Goal: Information Seeking & Learning: Compare options

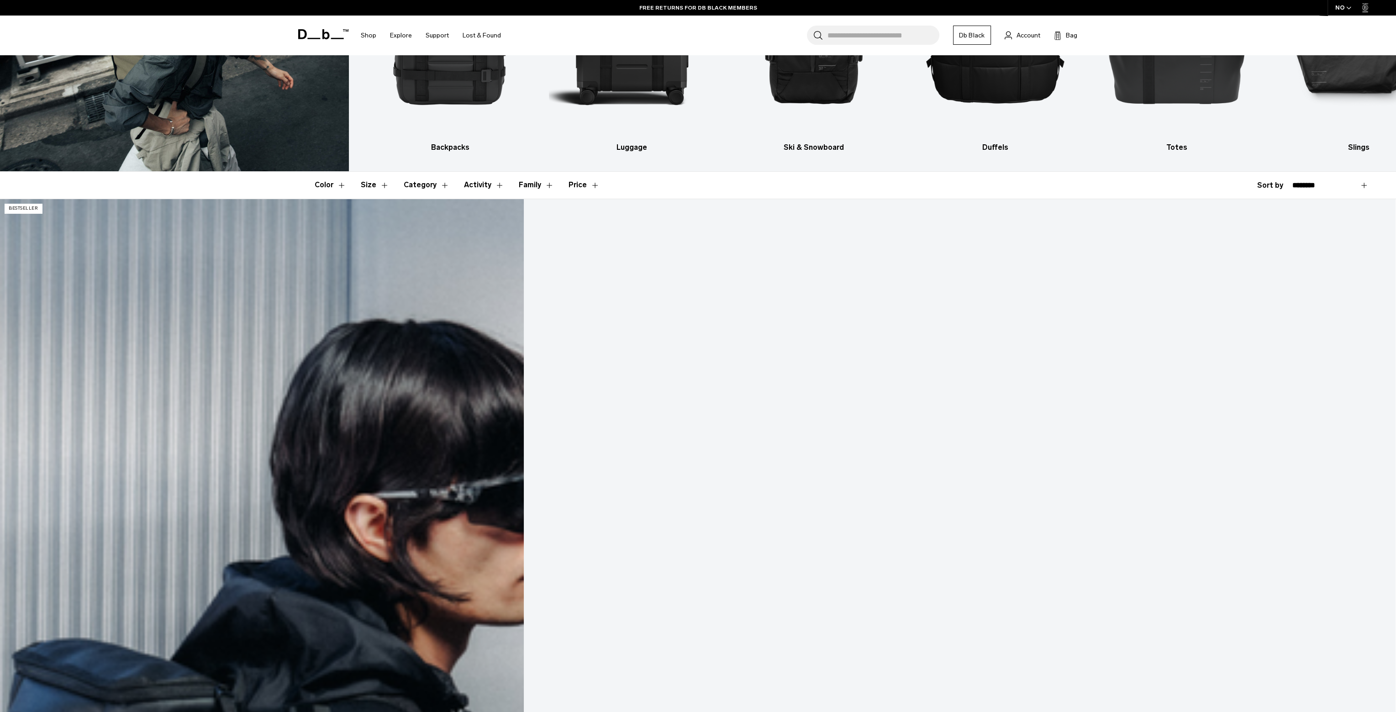
scroll to position [183, 0]
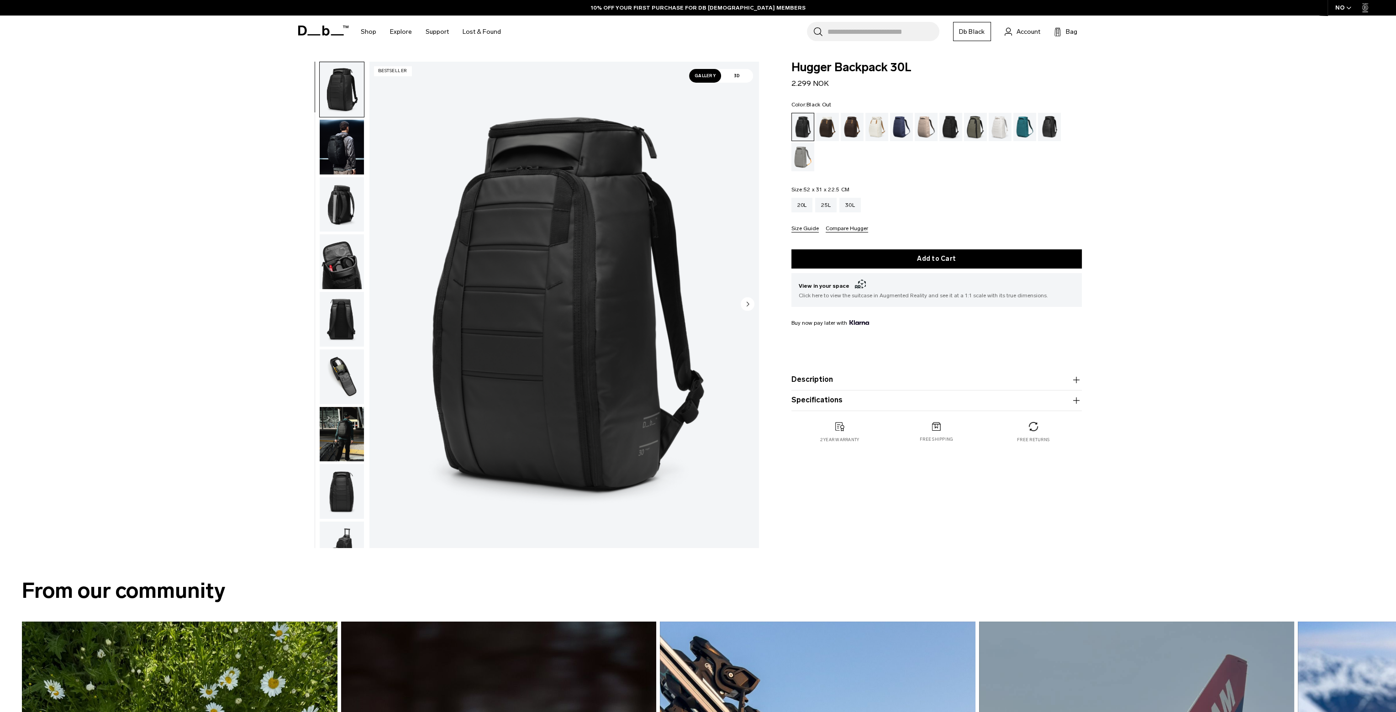
click at [342, 200] on img "button" at bounding box center [342, 204] width 44 height 55
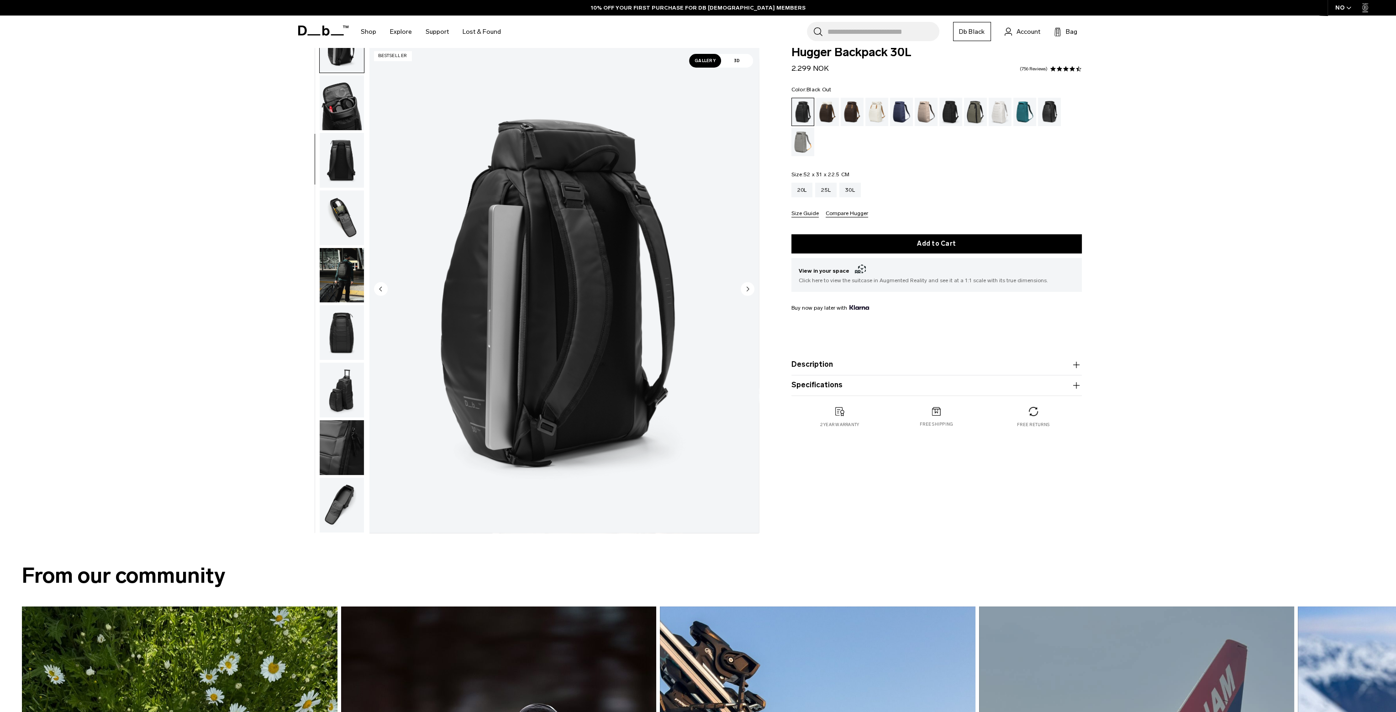
scroll to position [18, 0]
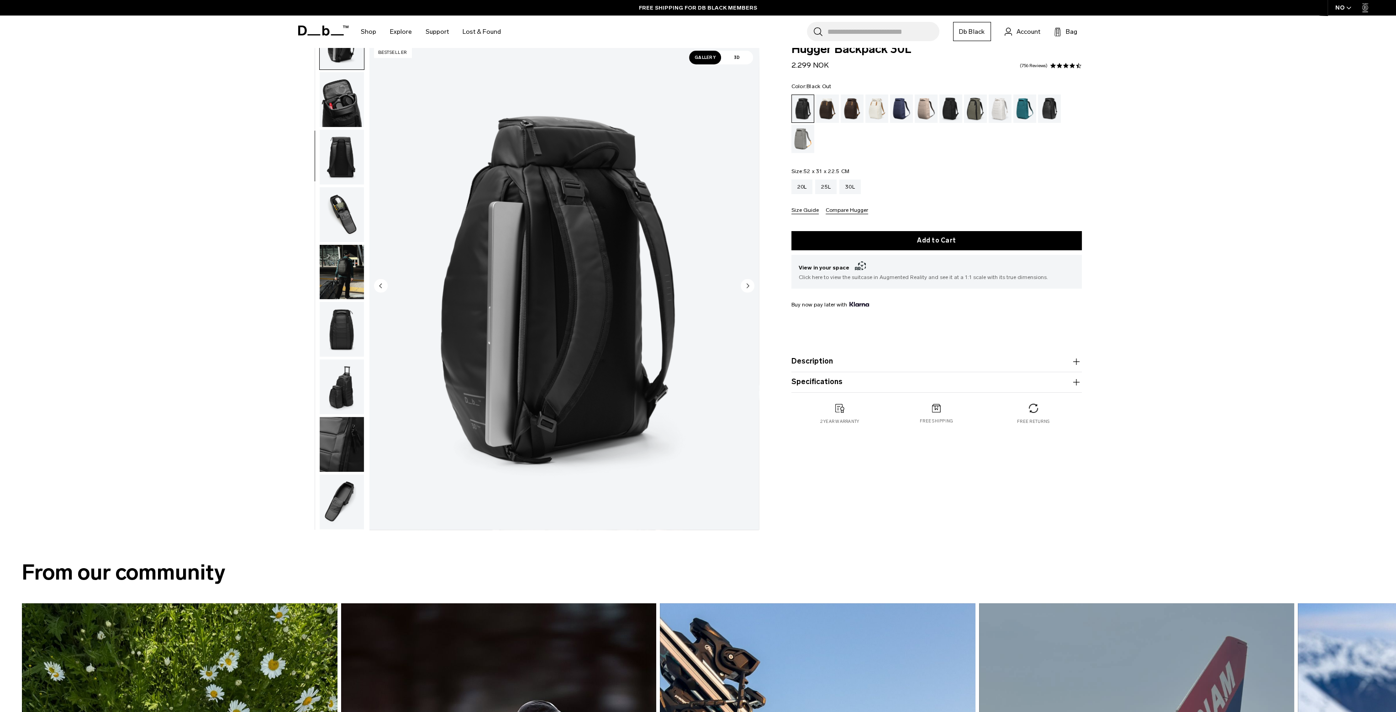
click at [746, 287] on circle "Next slide" at bounding box center [748, 286] width 14 height 14
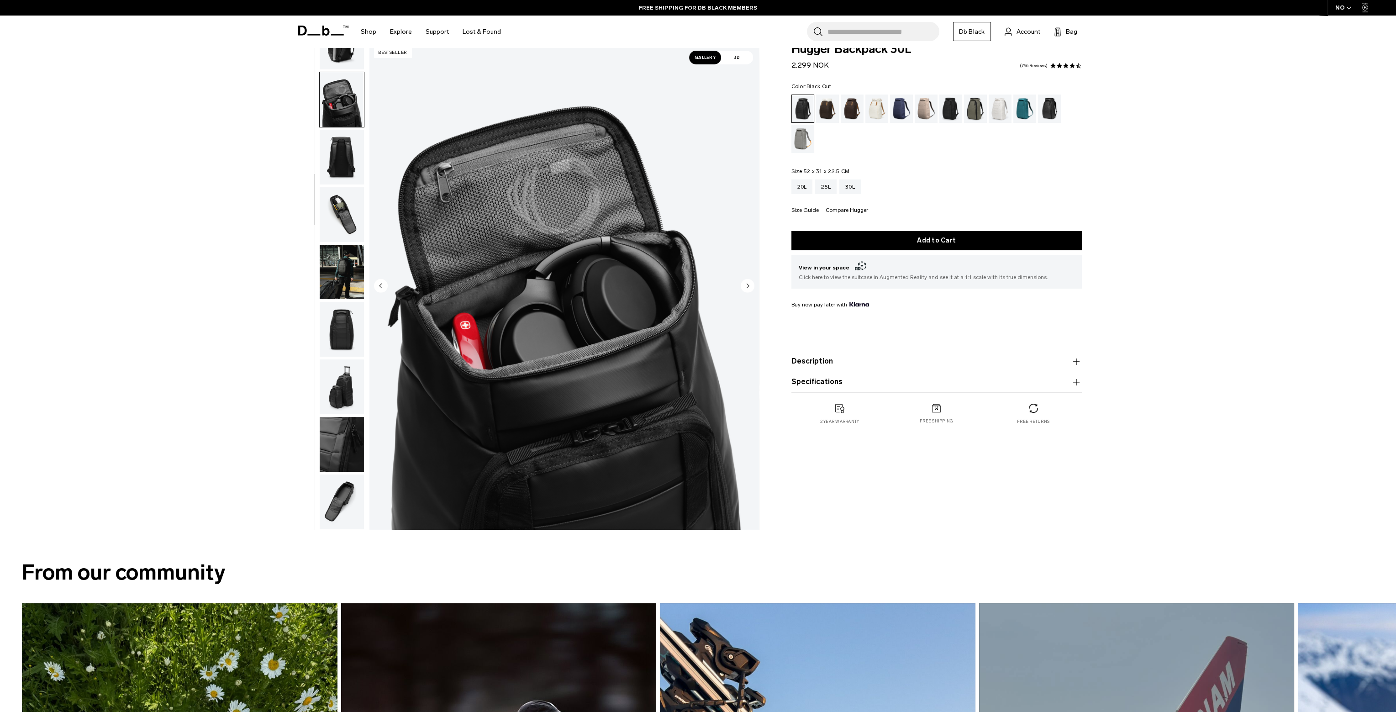
click at [746, 287] on circle "Next slide" at bounding box center [748, 286] width 14 height 14
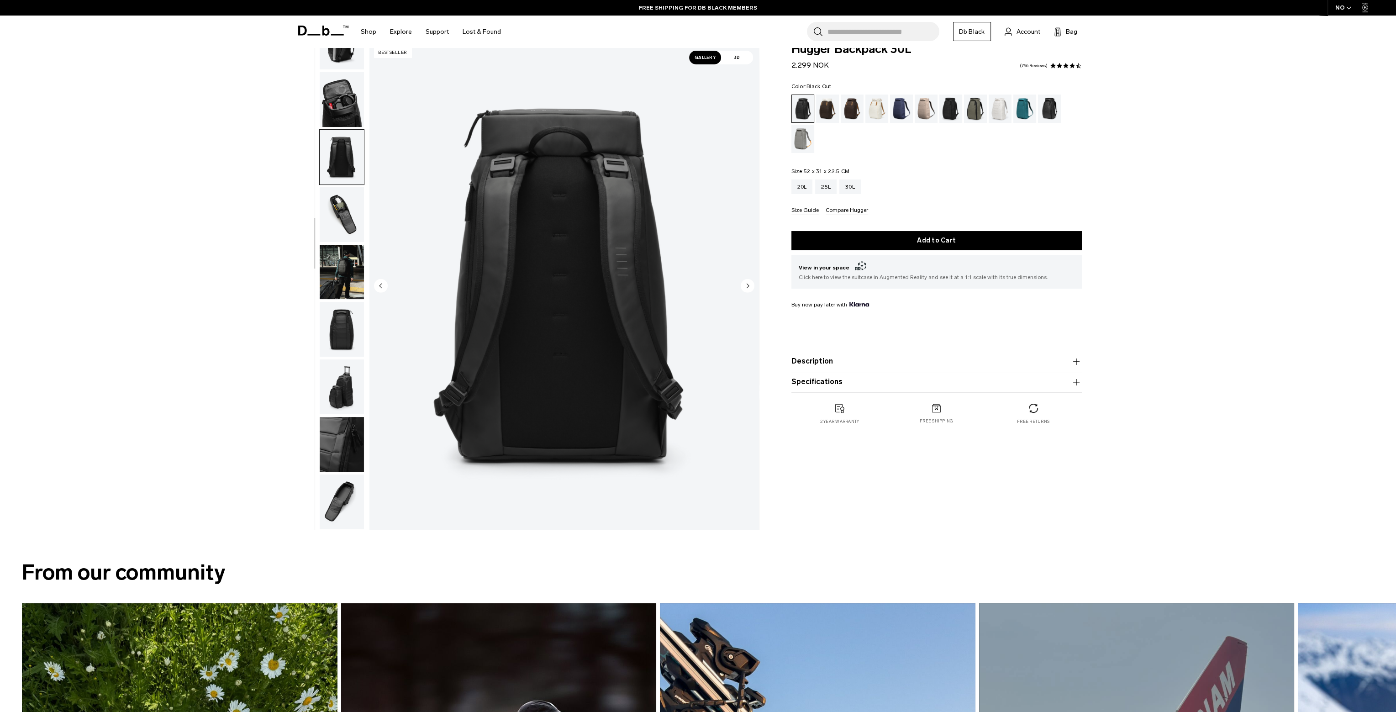
click at [746, 287] on circle "Next slide" at bounding box center [748, 286] width 14 height 14
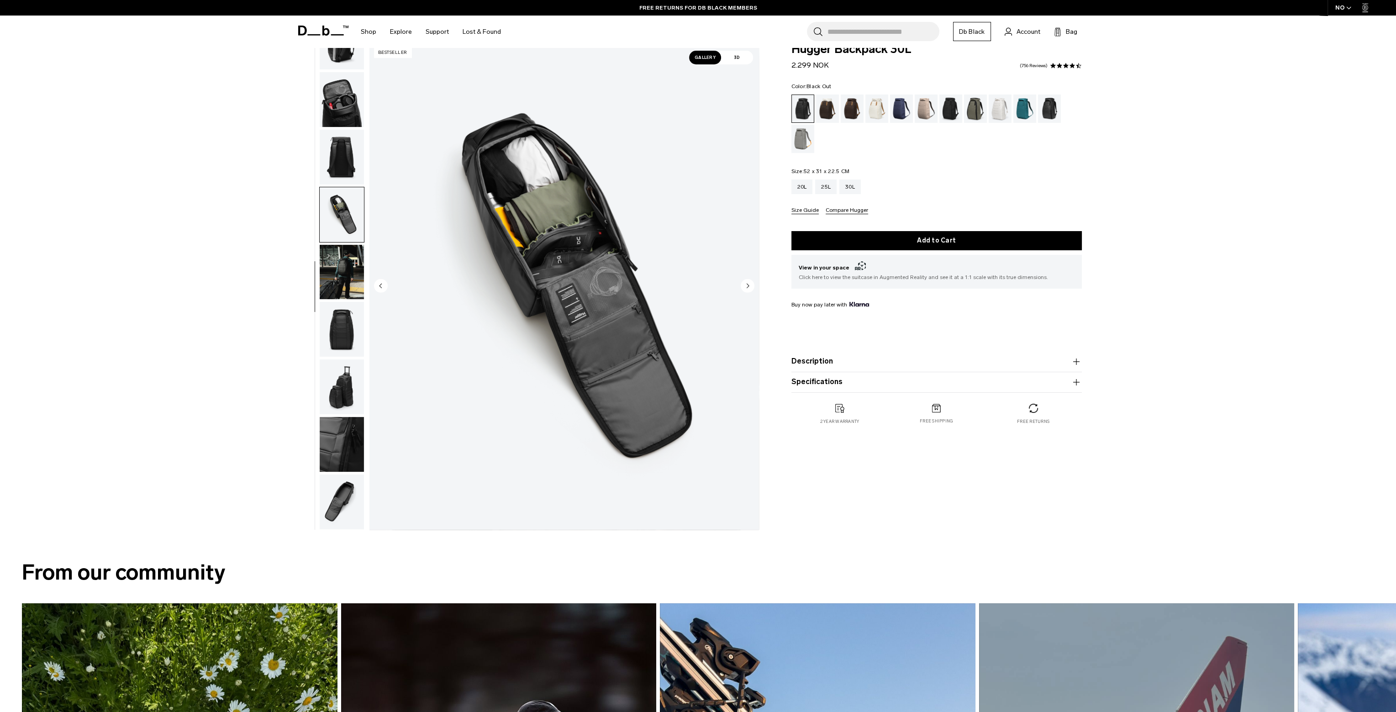
click at [752, 285] on circle "Next slide" at bounding box center [748, 286] width 14 height 14
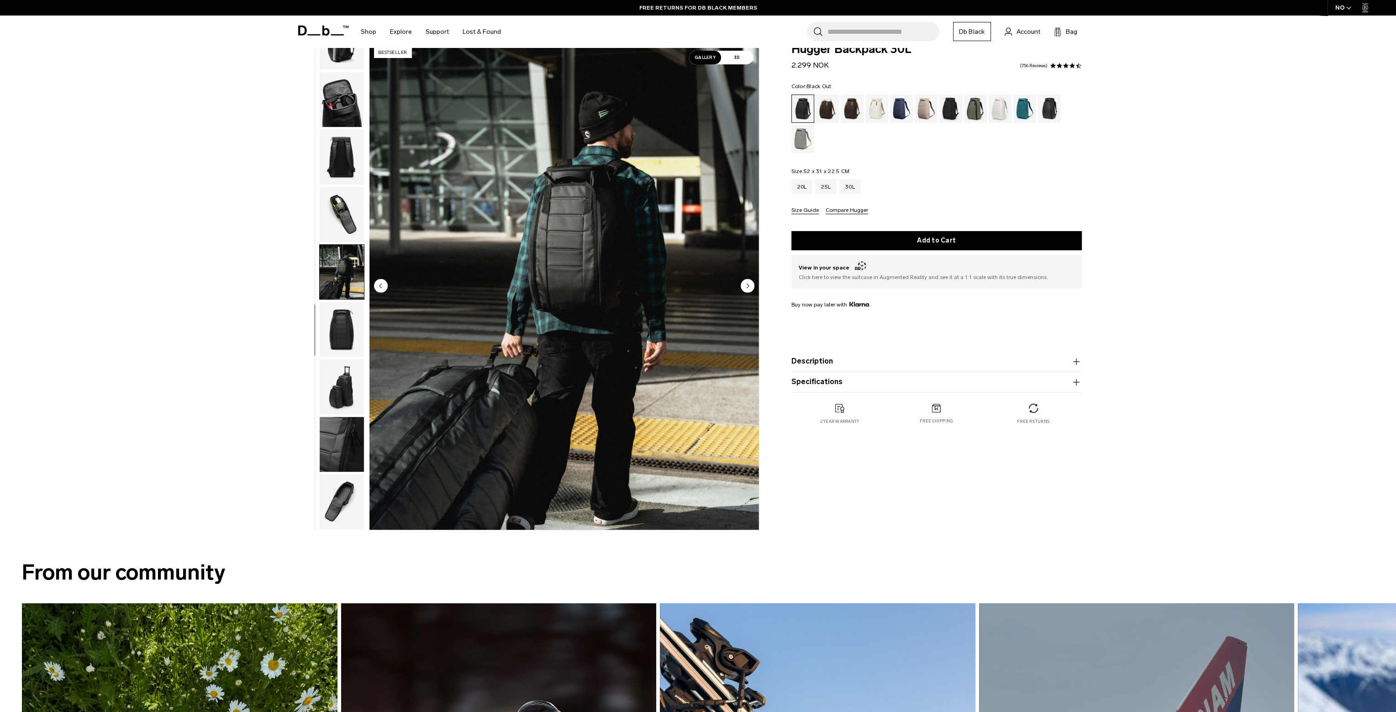
click at [752, 285] on circle "Next slide" at bounding box center [748, 286] width 14 height 14
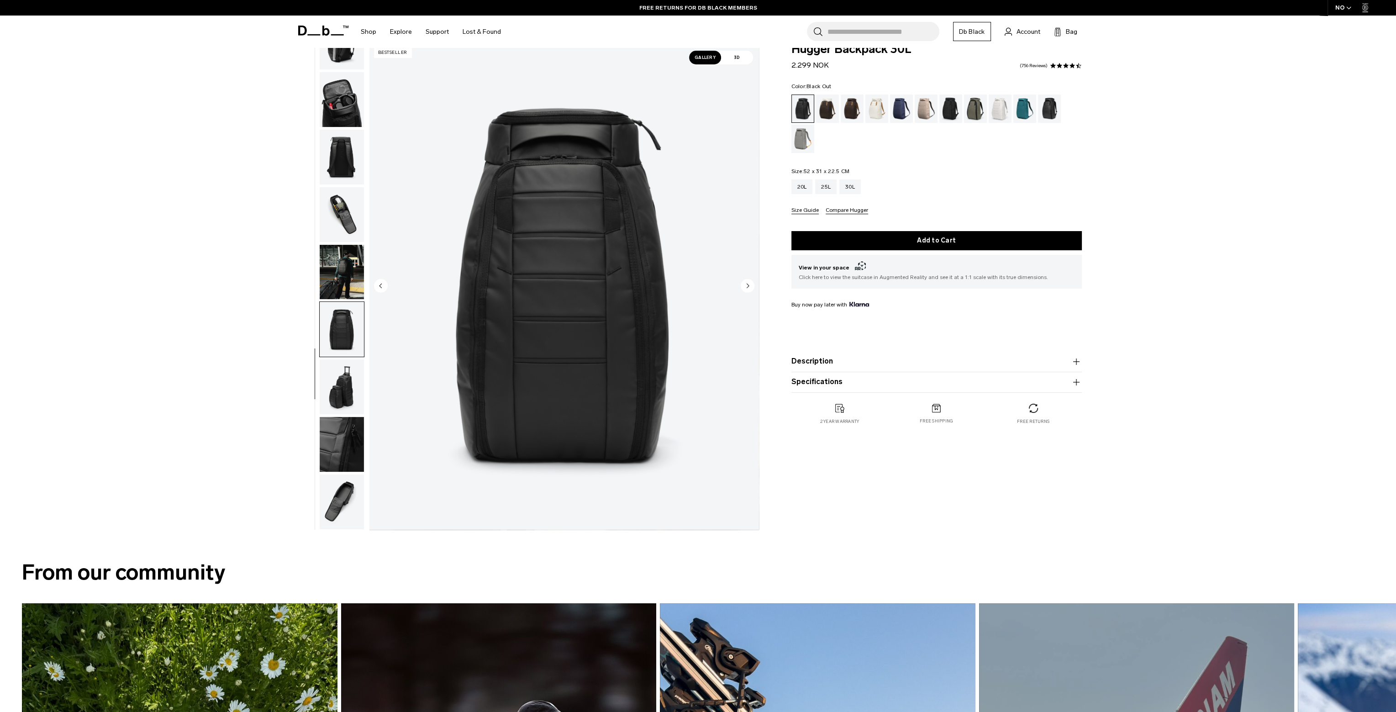
click at [752, 285] on circle "Next slide" at bounding box center [748, 286] width 14 height 14
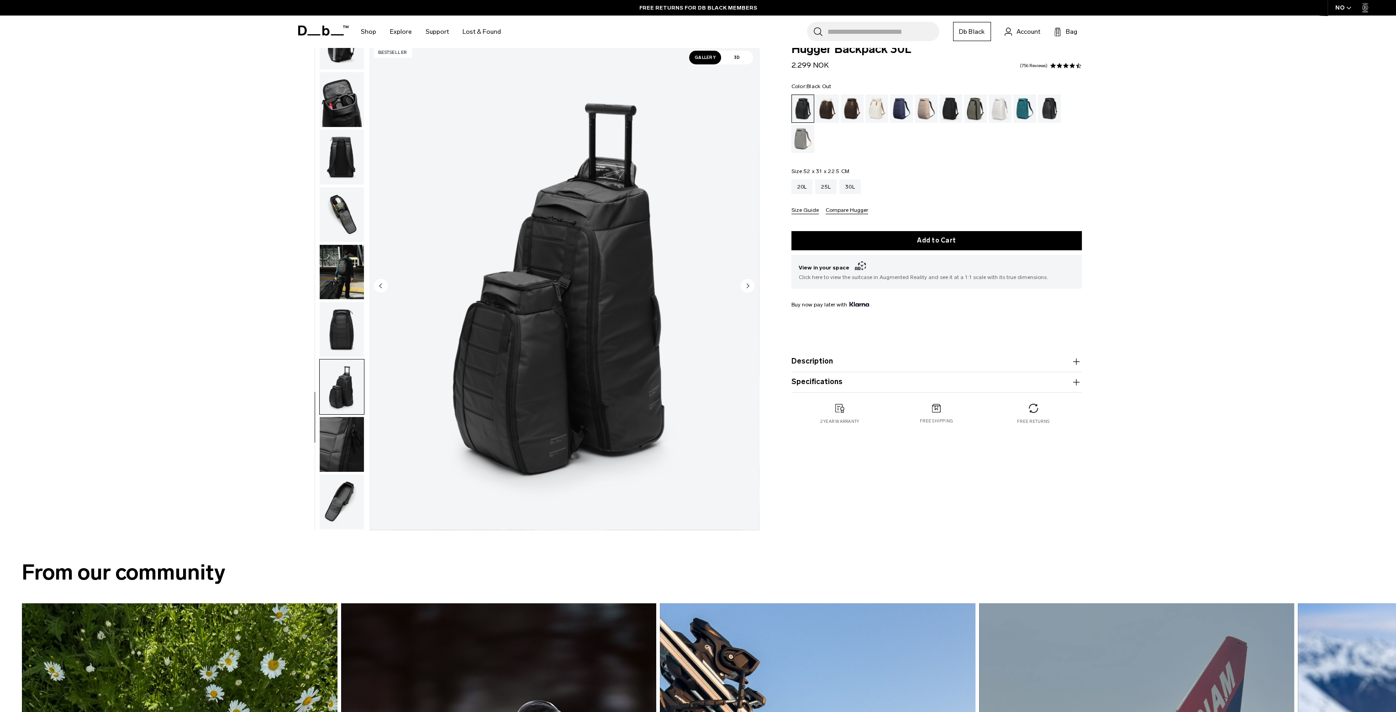
click at [752, 285] on circle "Next slide" at bounding box center [748, 286] width 14 height 14
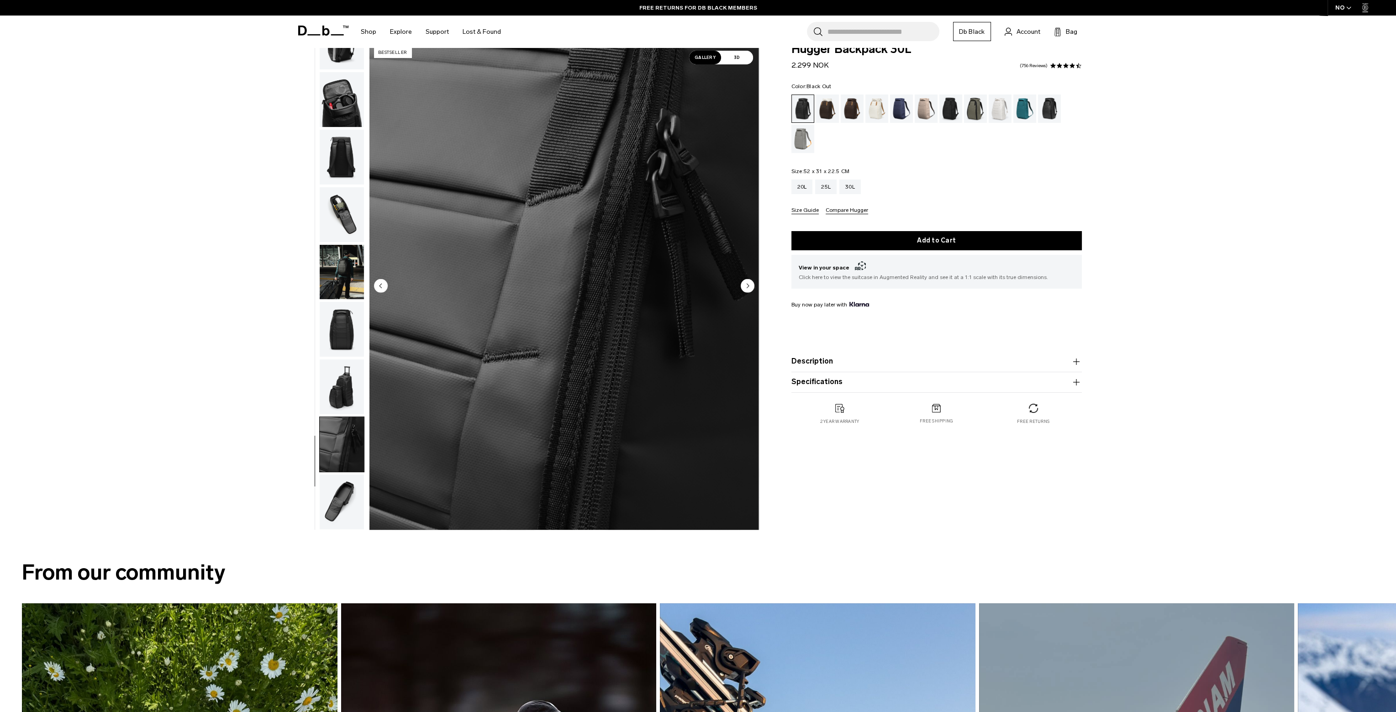
click at [752, 285] on circle "Next slide" at bounding box center [748, 286] width 14 height 14
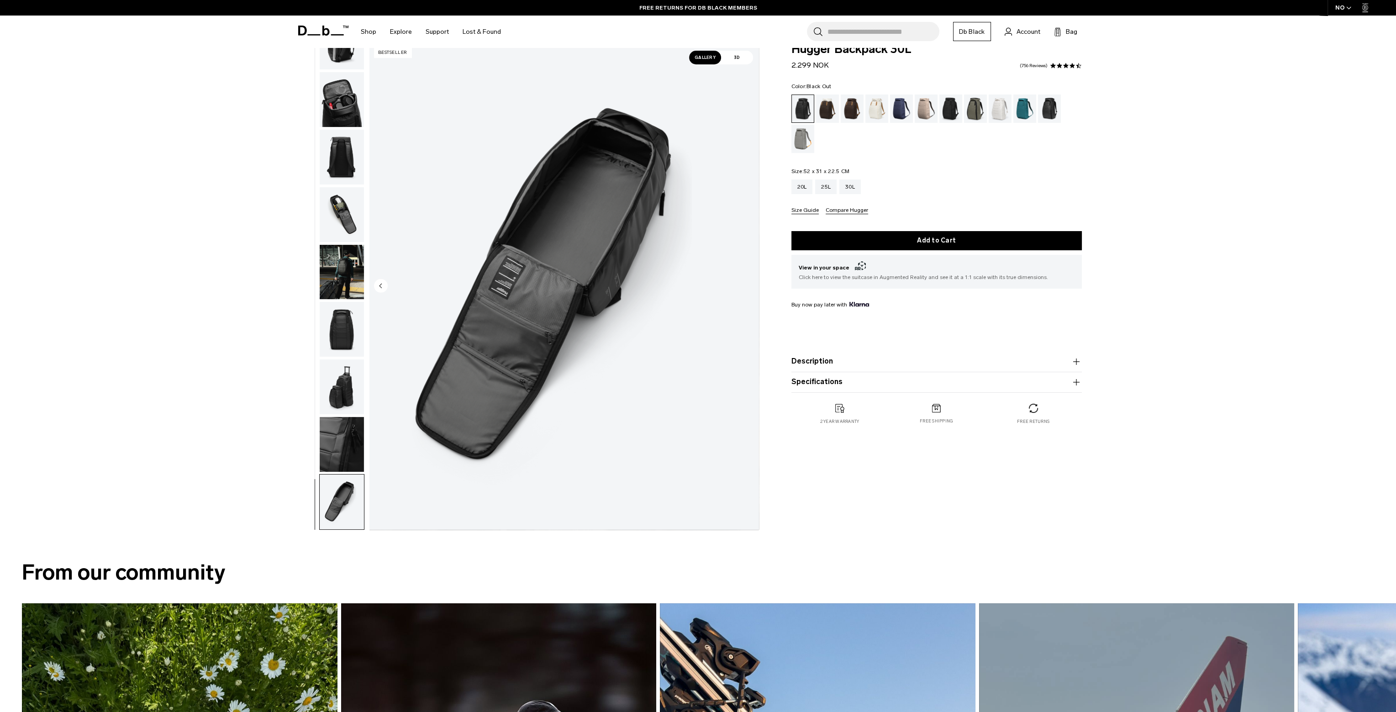
click at [752, 284] on img "11 / 11" at bounding box center [563, 286] width 389 height 486
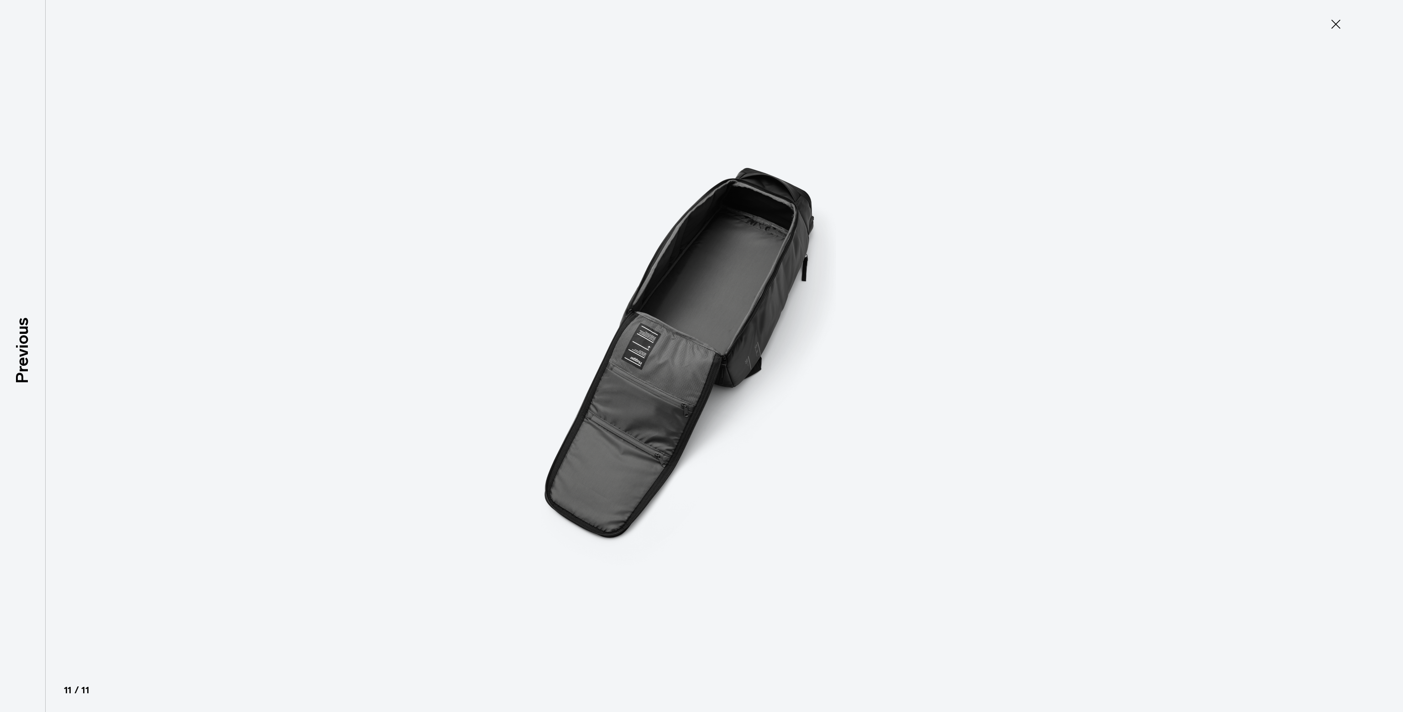
click at [752, 284] on img at bounding box center [701, 356] width 411 height 712
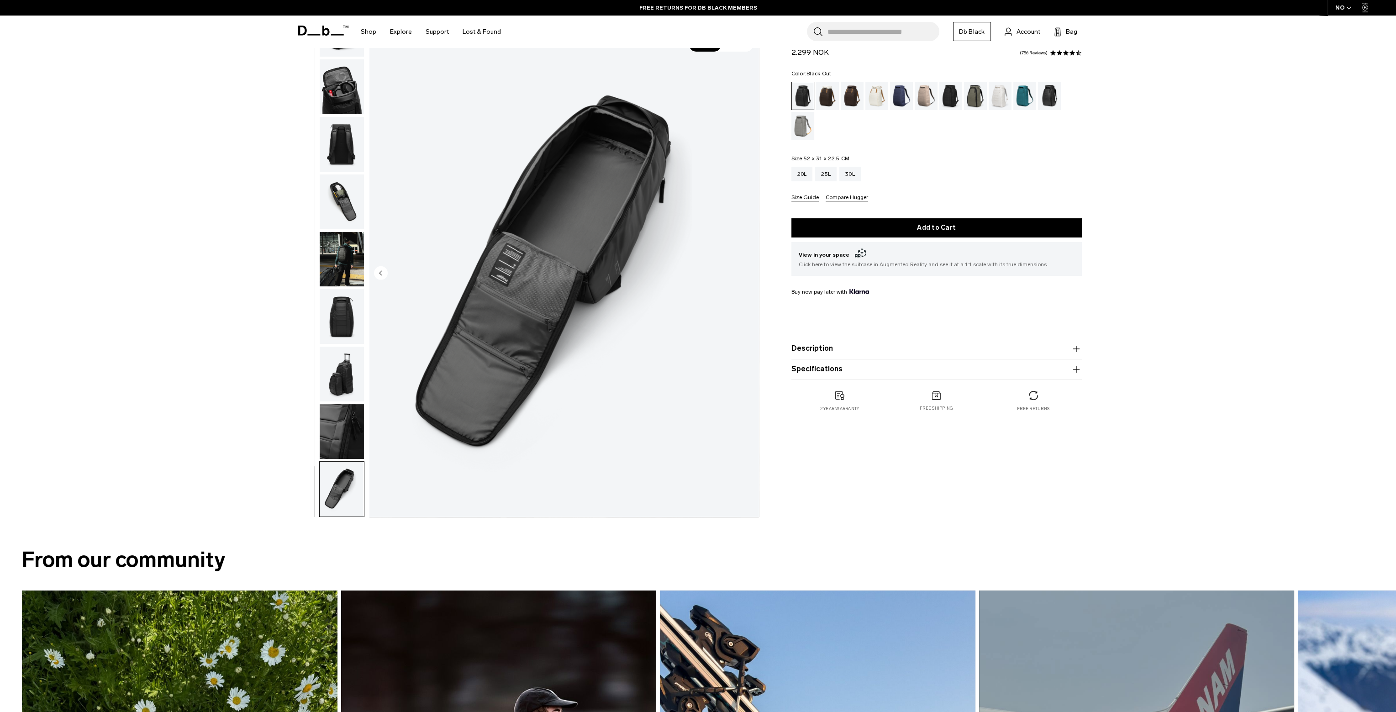
scroll to position [0, 0]
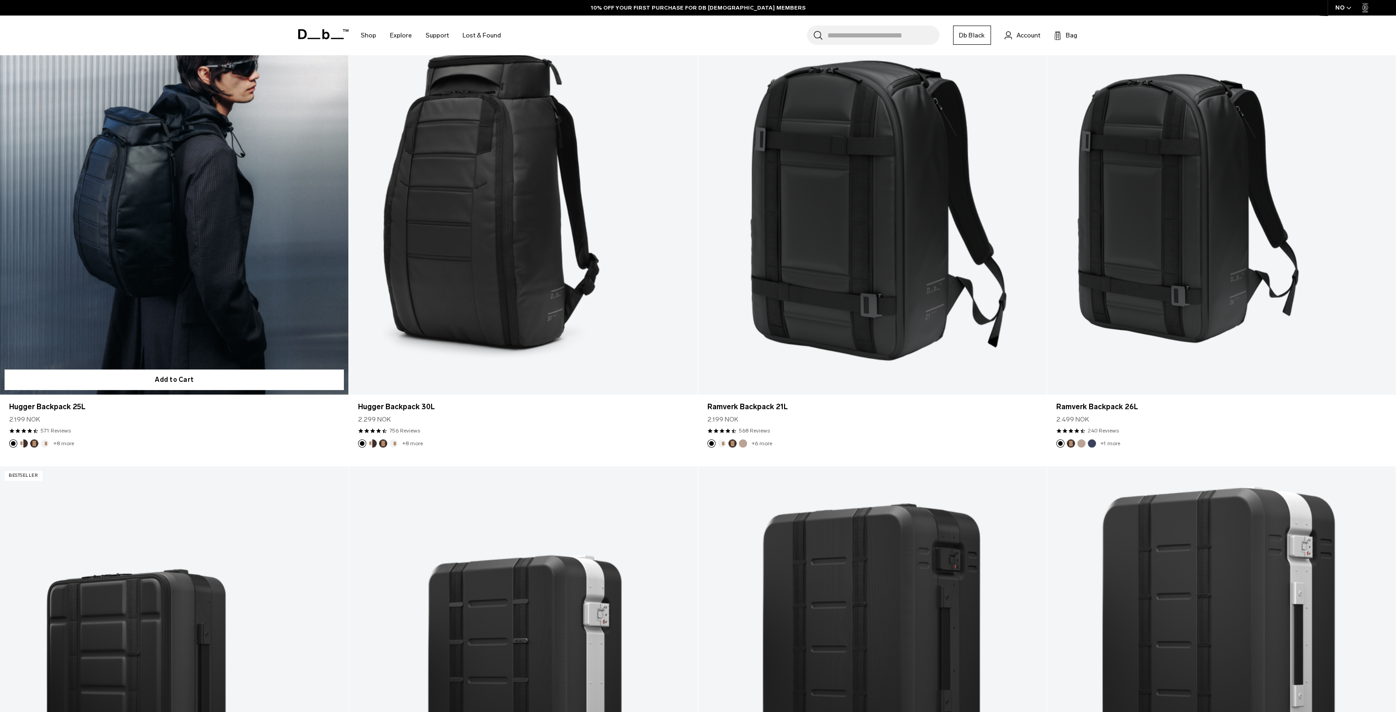
scroll to position [365, 0]
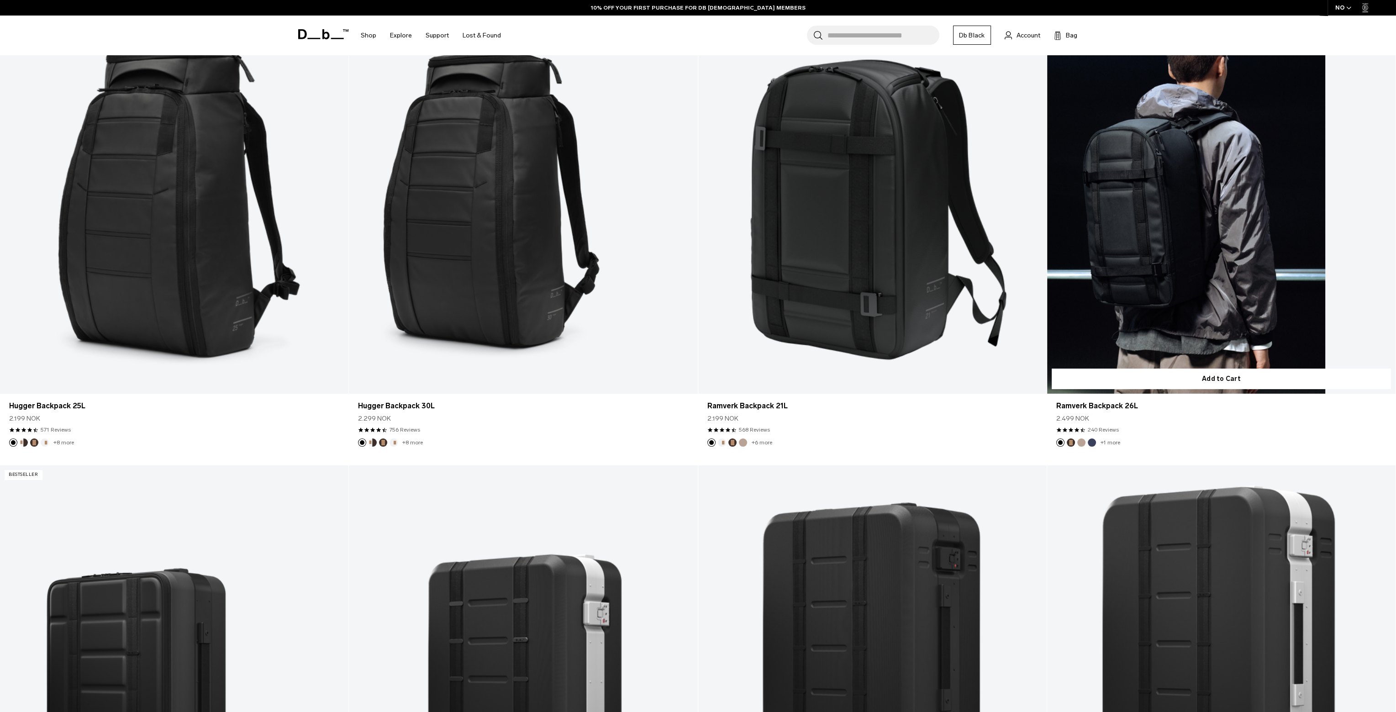
click at [1164, 250] on link "Ramverk Backpack 26L" at bounding box center [1221, 199] width 348 height 387
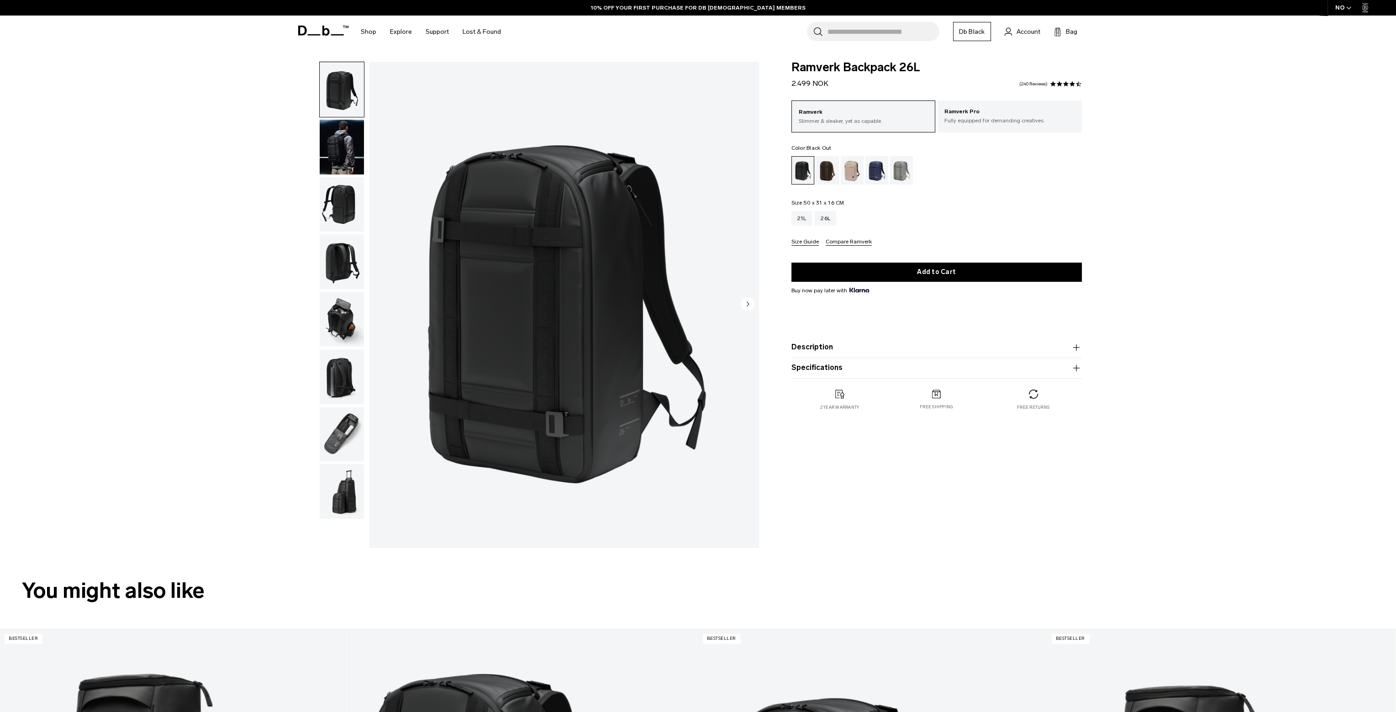
click at [750, 303] on circle "Next slide" at bounding box center [748, 304] width 14 height 14
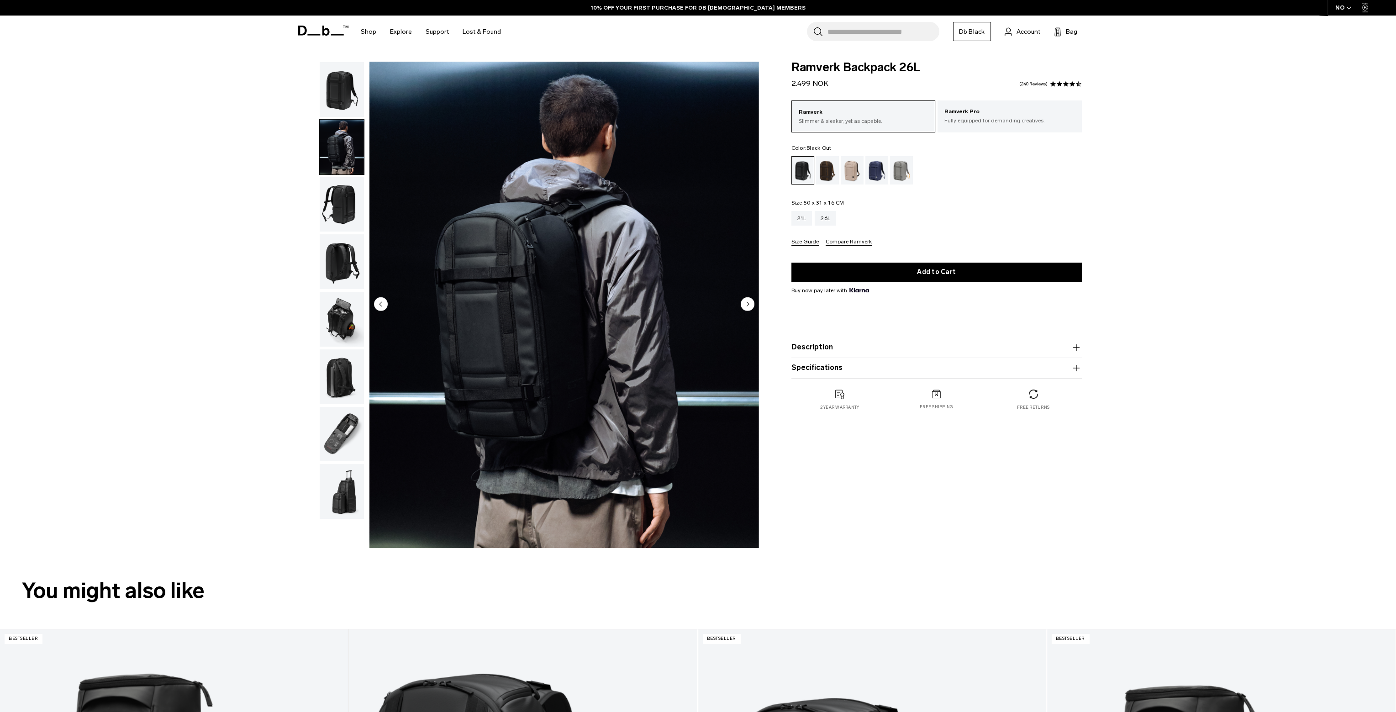
click at [749, 302] on circle "Next slide" at bounding box center [748, 304] width 14 height 14
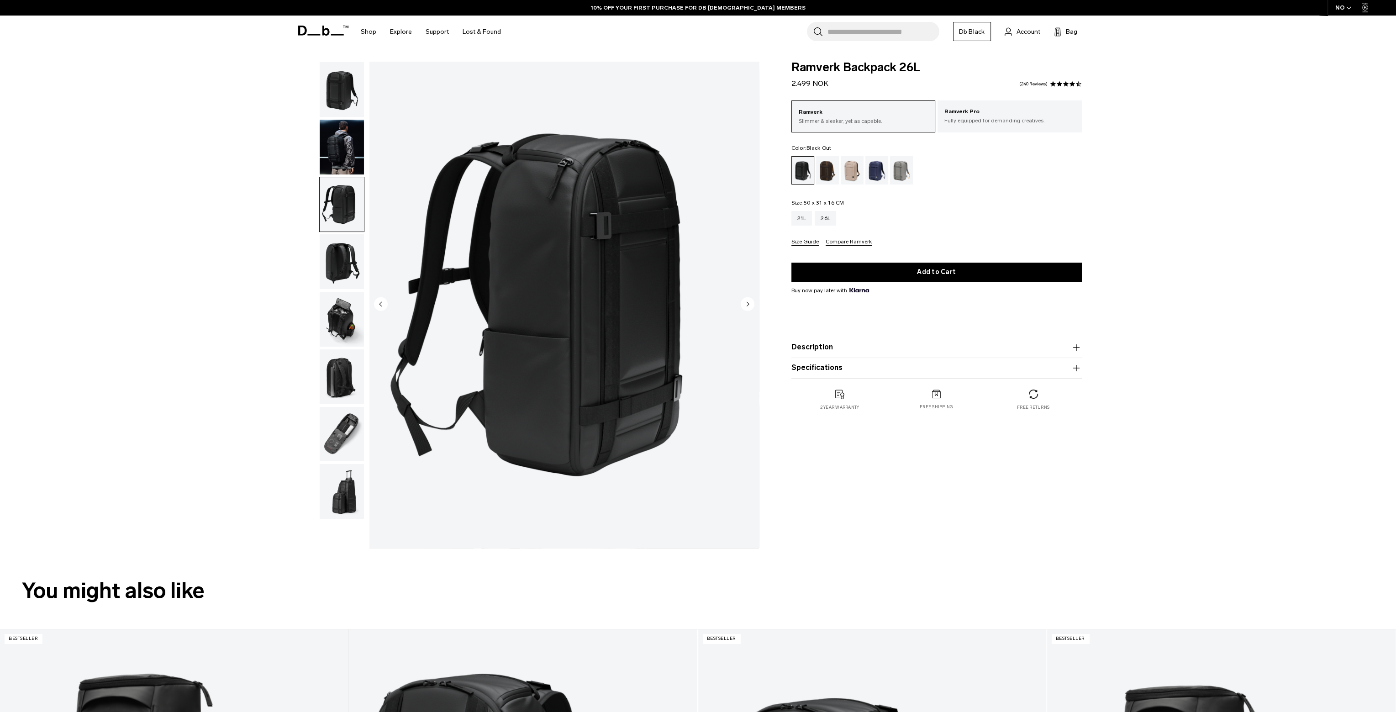
click at [749, 301] on circle "Next slide" at bounding box center [748, 304] width 14 height 14
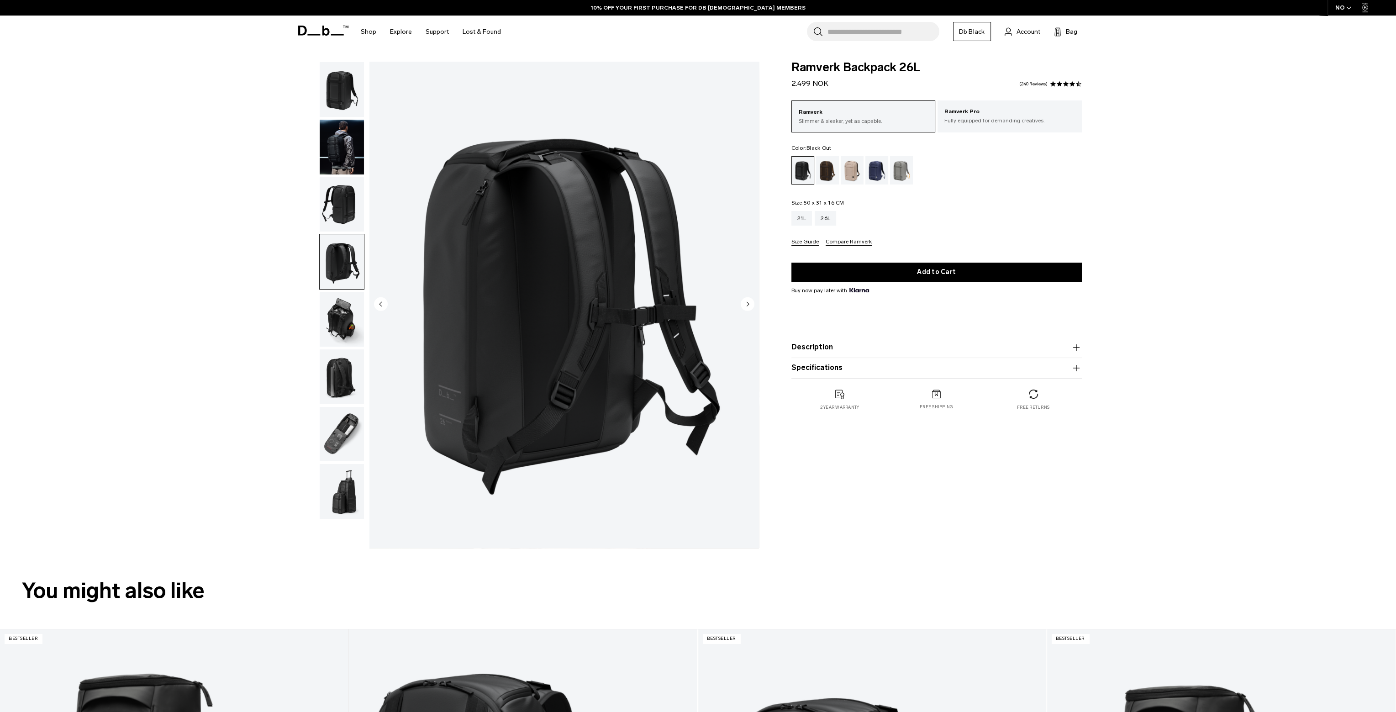
click at [749, 301] on circle "Next slide" at bounding box center [748, 304] width 14 height 14
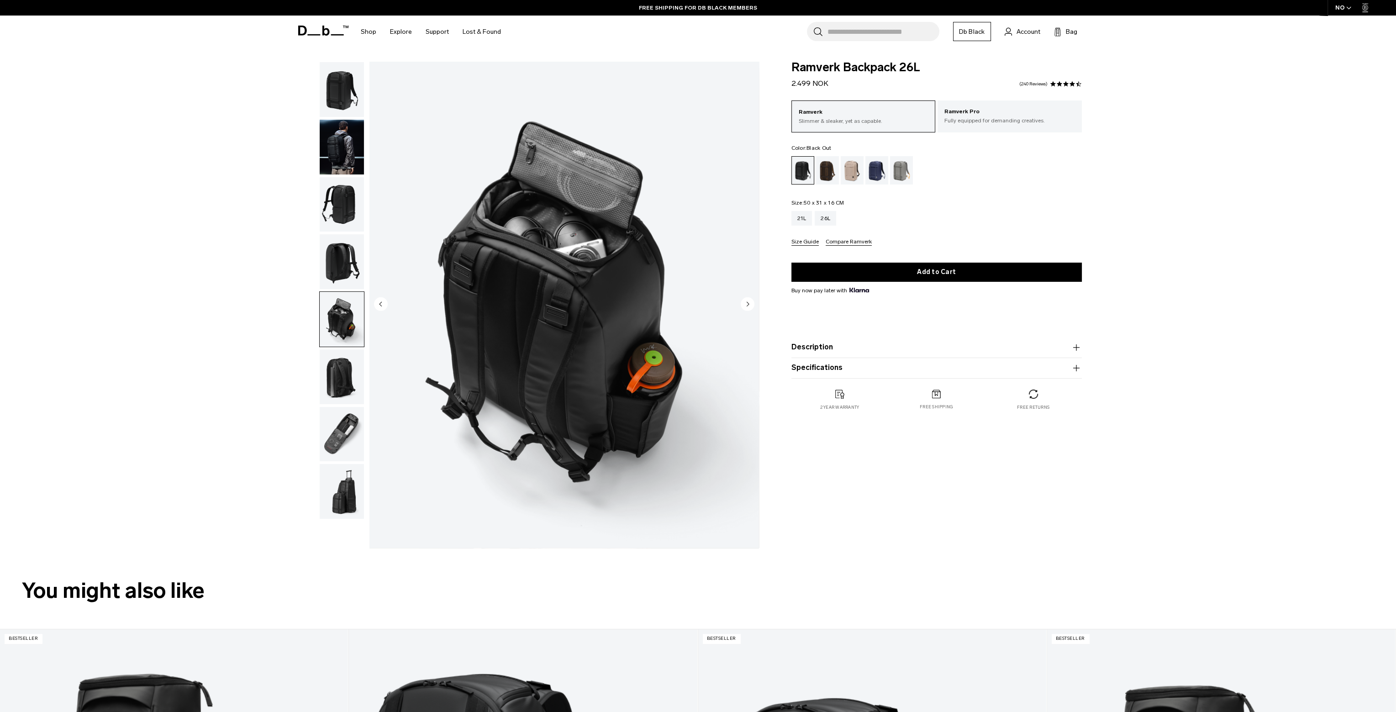
click at [749, 301] on circle "Next slide" at bounding box center [748, 304] width 14 height 14
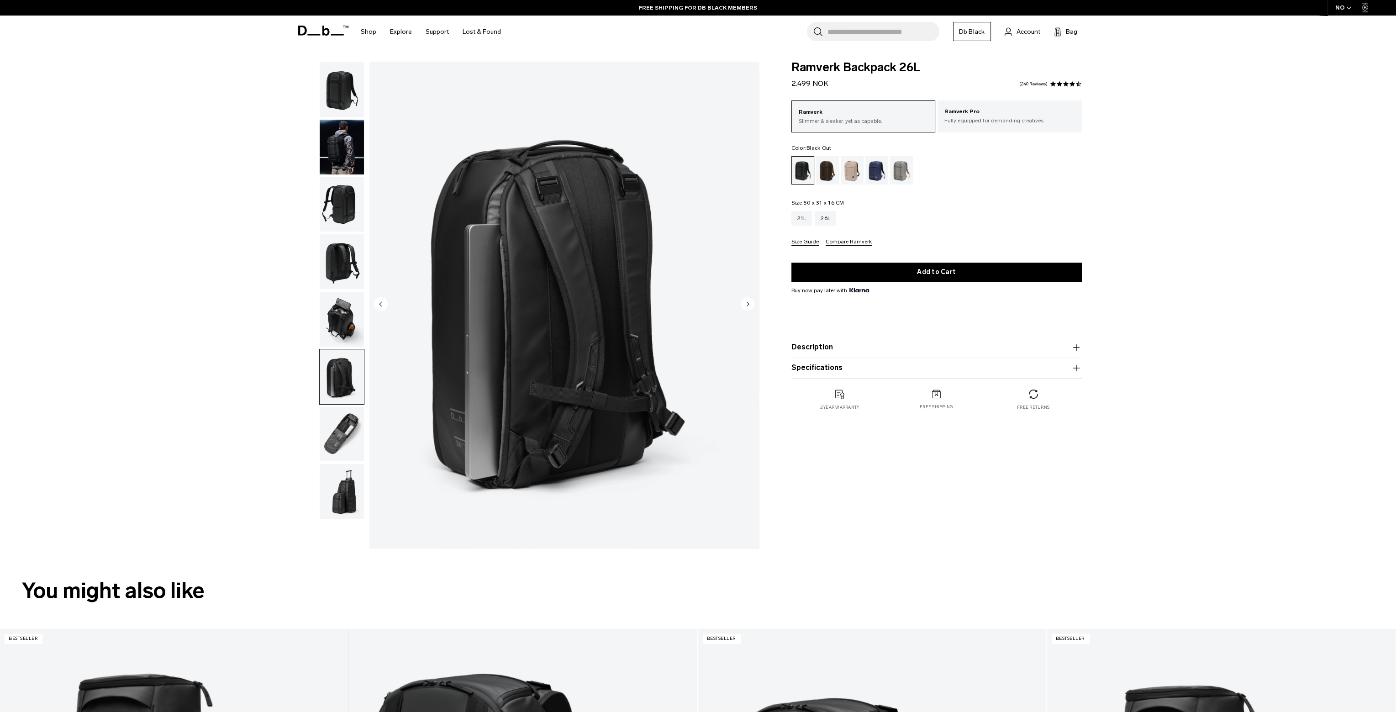
click at [749, 301] on circle "Next slide" at bounding box center [748, 304] width 14 height 14
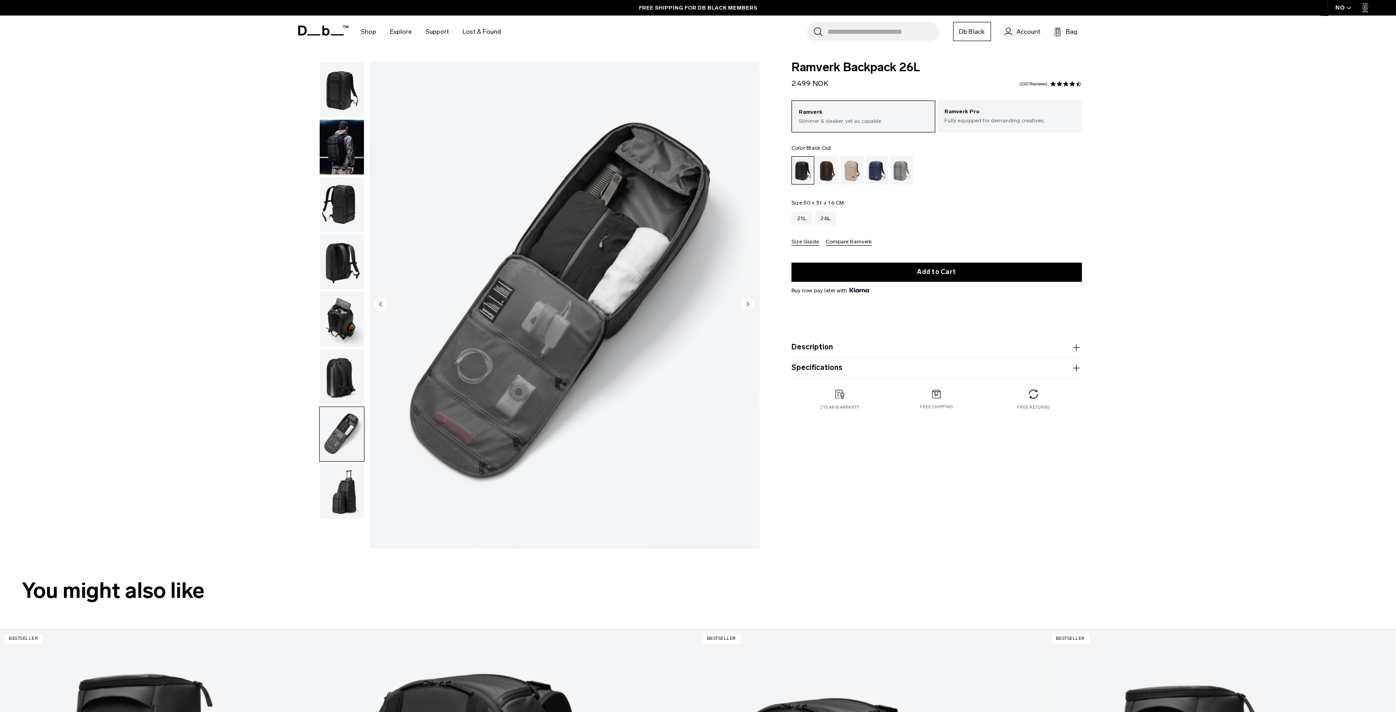
click at [749, 300] on circle "Next slide" at bounding box center [748, 304] width 14 height 14
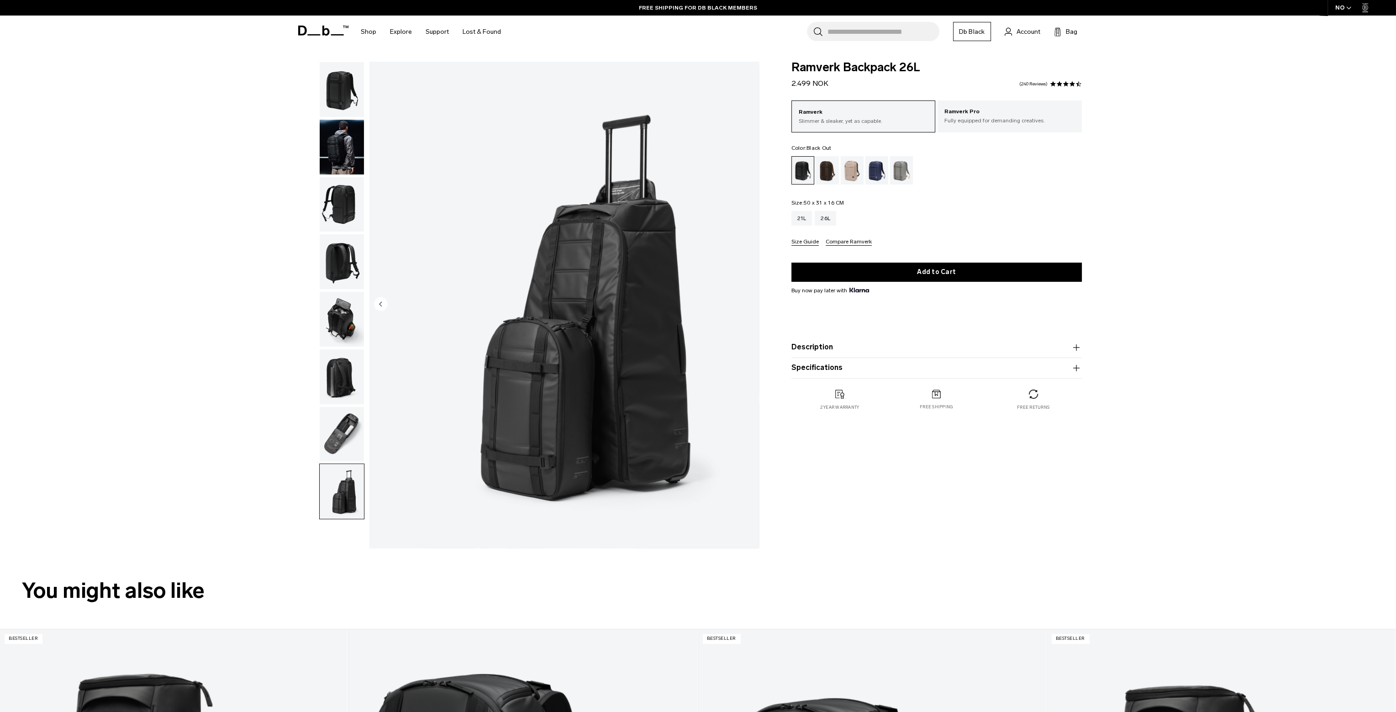
click at [749, 300] on img "8 / 8" at bounding box center [563, 305] width 389 height 486
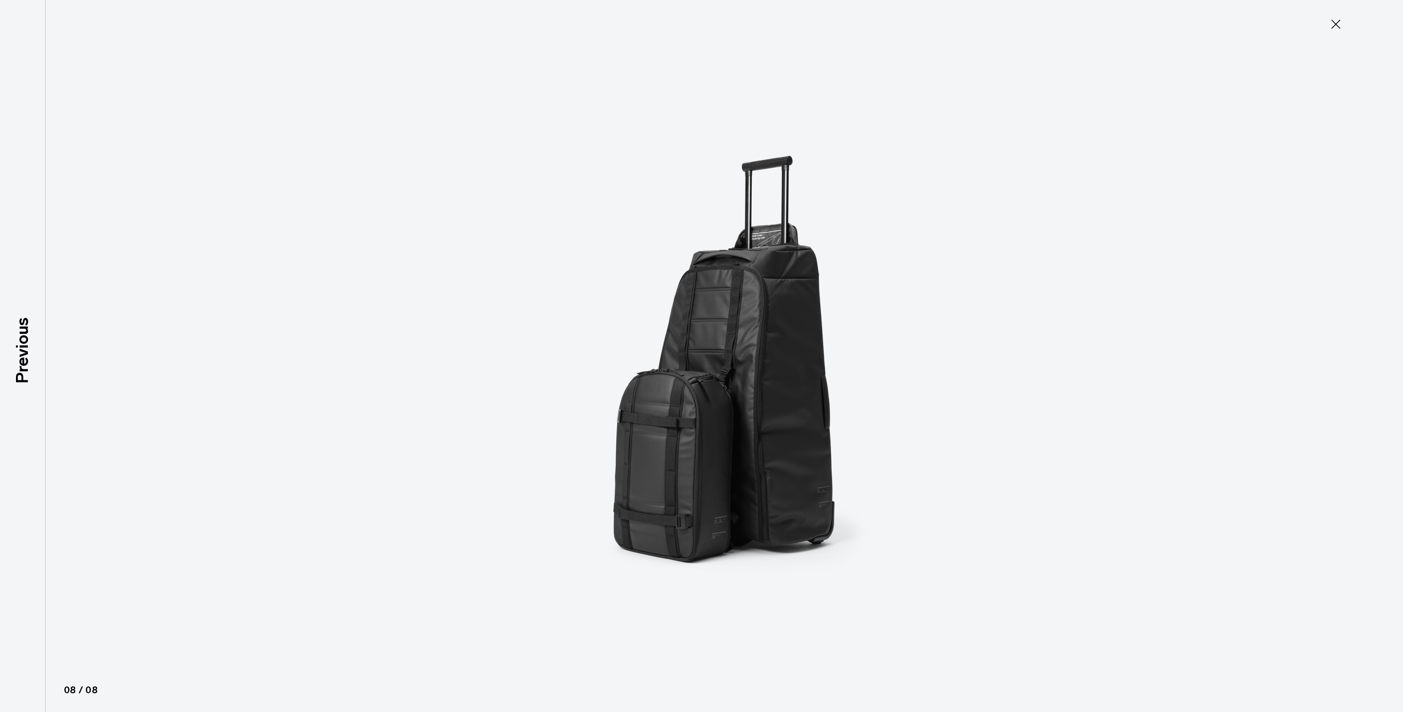
click at [749, 300] on img at bounding box center [701, 356] width 411 height 712
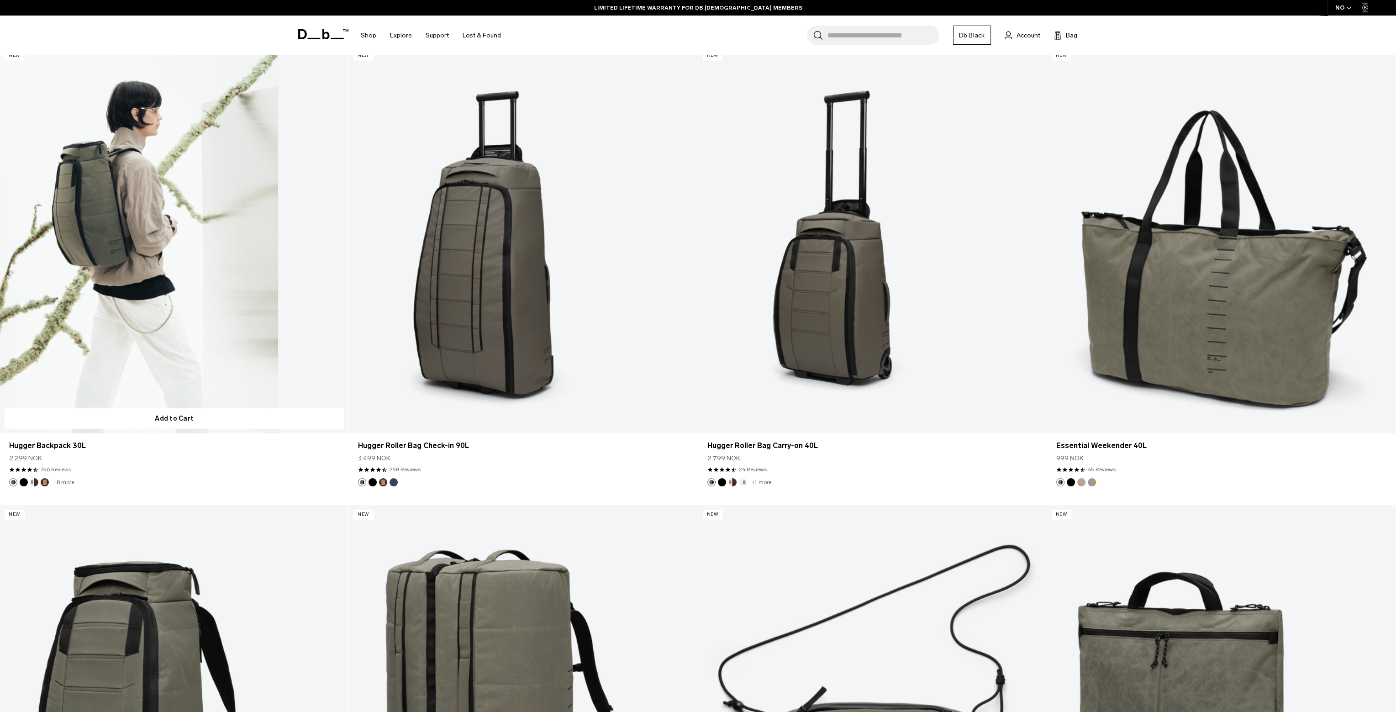
scroll to position [4475, 0]
